Goal: Obtain resource: Download file/media

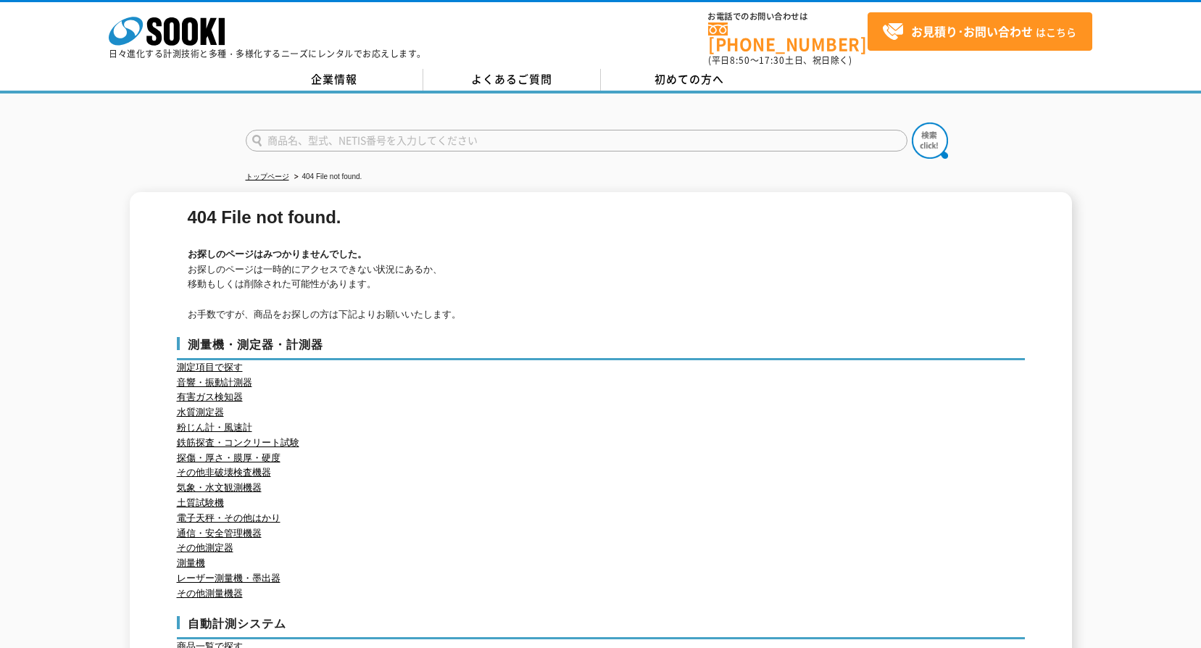
click at [289, 135] on input "text" at bounding box center [577, 141] width 662 height 22
type input "NB-14"
click at [912, 123] on button at bounding box center [930, 141] width 36 height 36
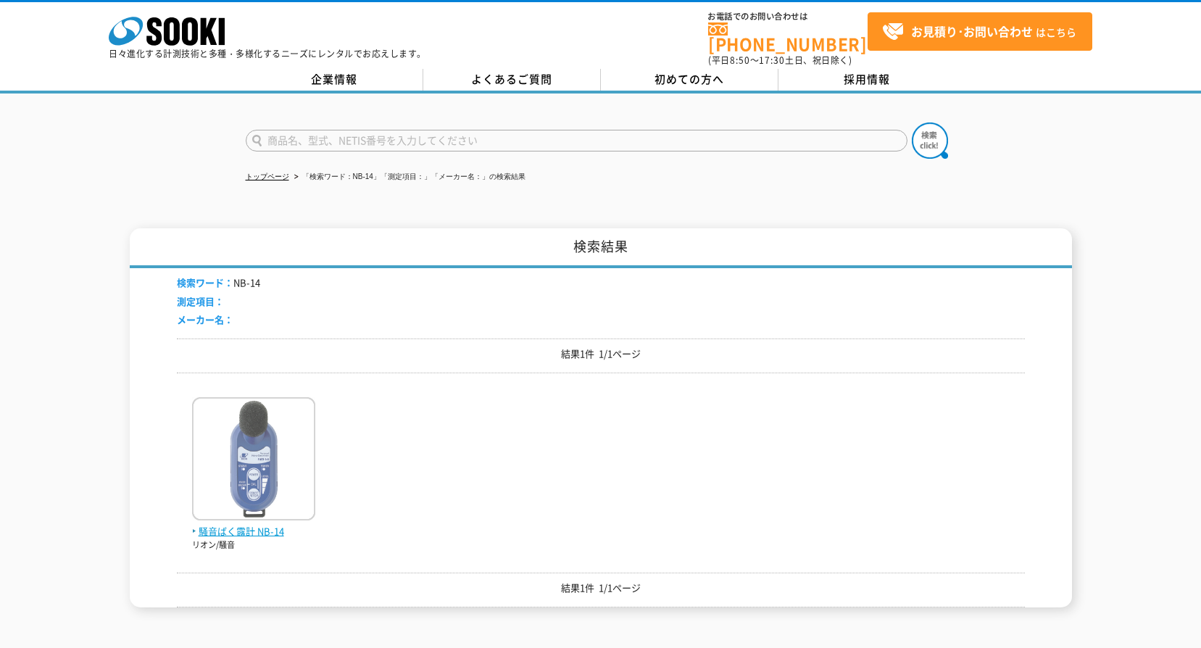
click at [252, 431] on img at bounding box center [253, 460] width 123 height 127
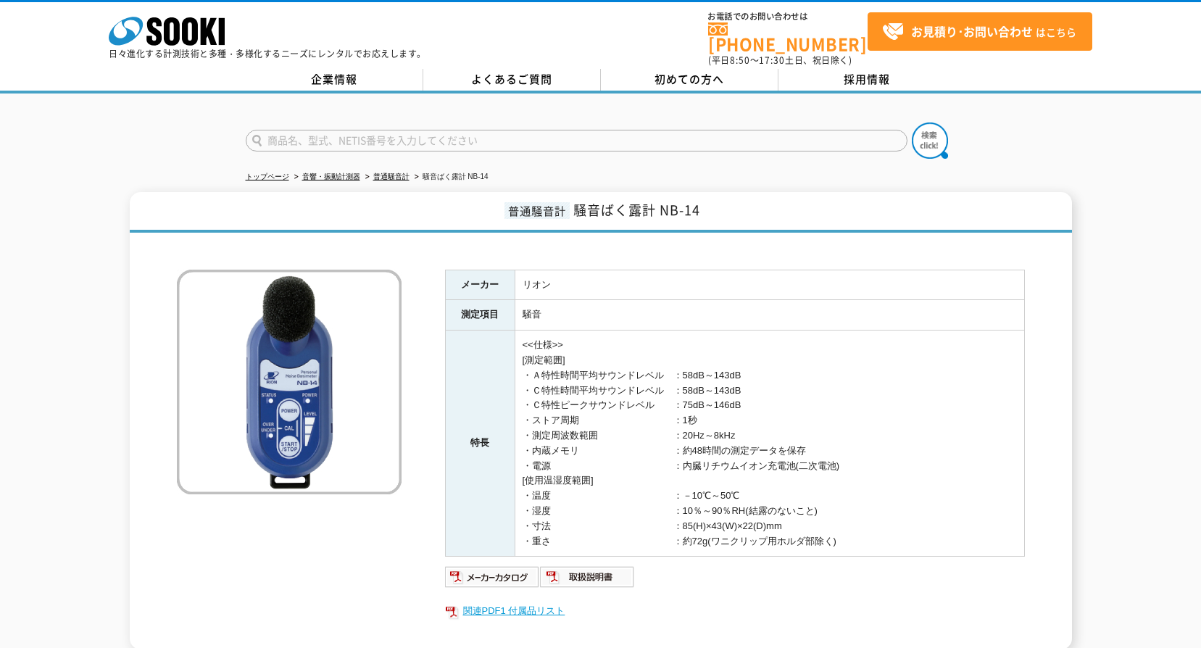
click at [529, 604] on link "関連PDF1 付属品リスト" at bounding box center [735, 611] width 580 height 19
